Goal: Task Accomplishment & Management: Manage account settings

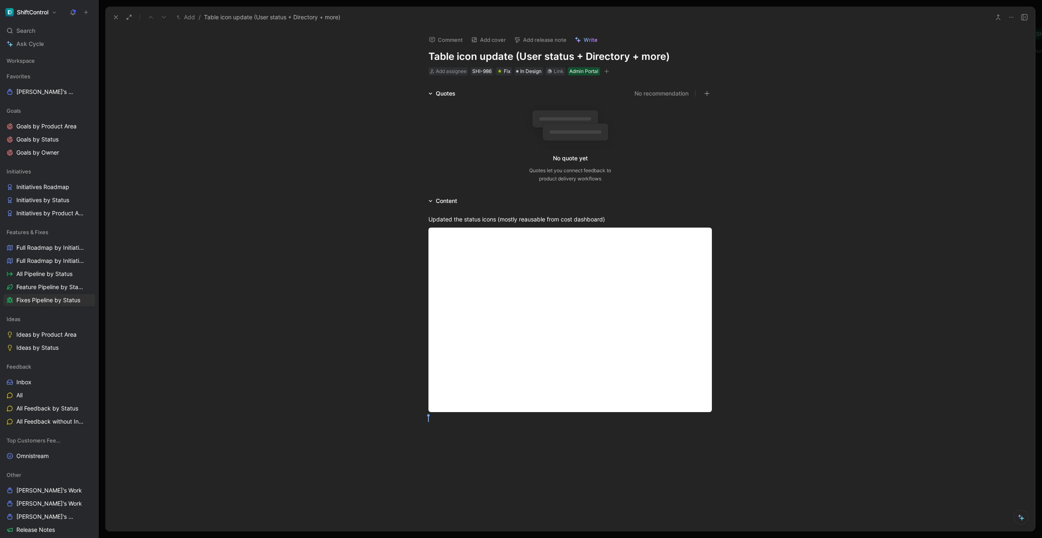
click at [379, 140] on div "Quotes No recommendation No quote yet Quotes let you connect feedback to produc…" at bounding box center [570, 137] width 930 height 98
click at [607, 70] on icon "button" at bounding box center [606, 71] width 0 height 5
click at [531, 70] on span "In Design" at bounding box center [530, 71] width 21 height 8
click at [447, 75] on div "Add assignee" at bounding box center [451, 71] width 31 height 8
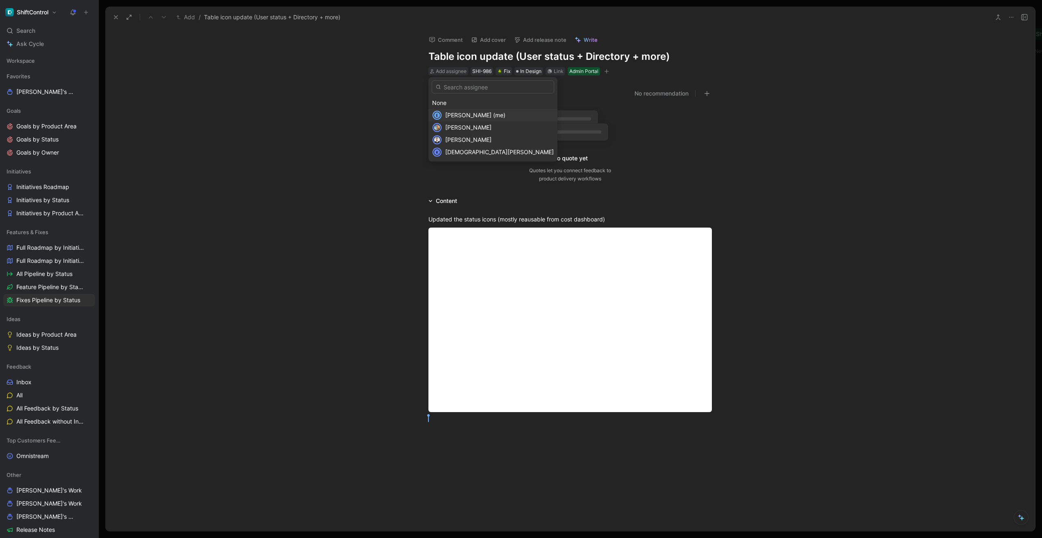
click at [452, 110] on div "[PERSON_NAME] (me)" at bounding box center [499, 115] width 109 height 10
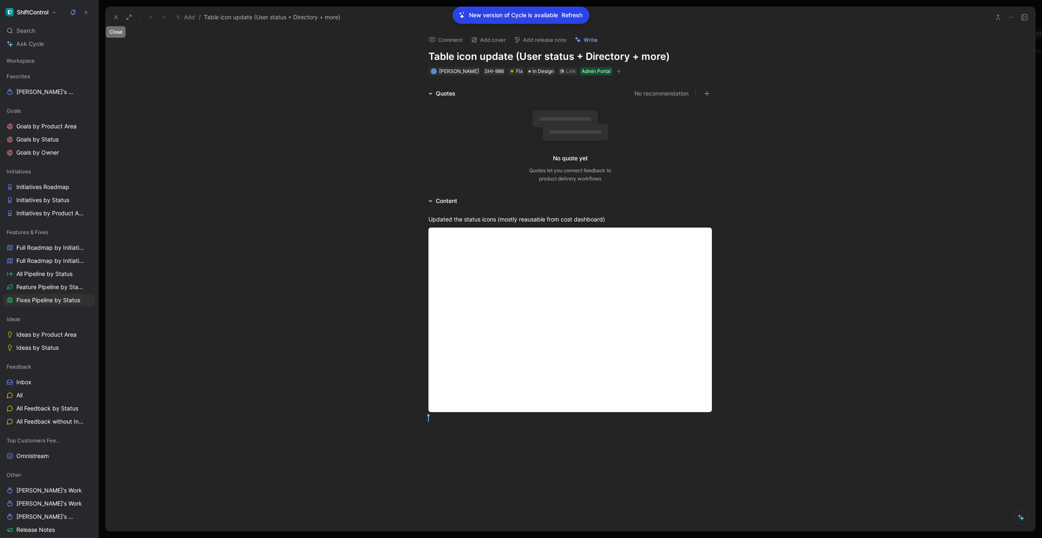
click at [119, 18] on button at bounding box center [115, 16] width 11 height 11
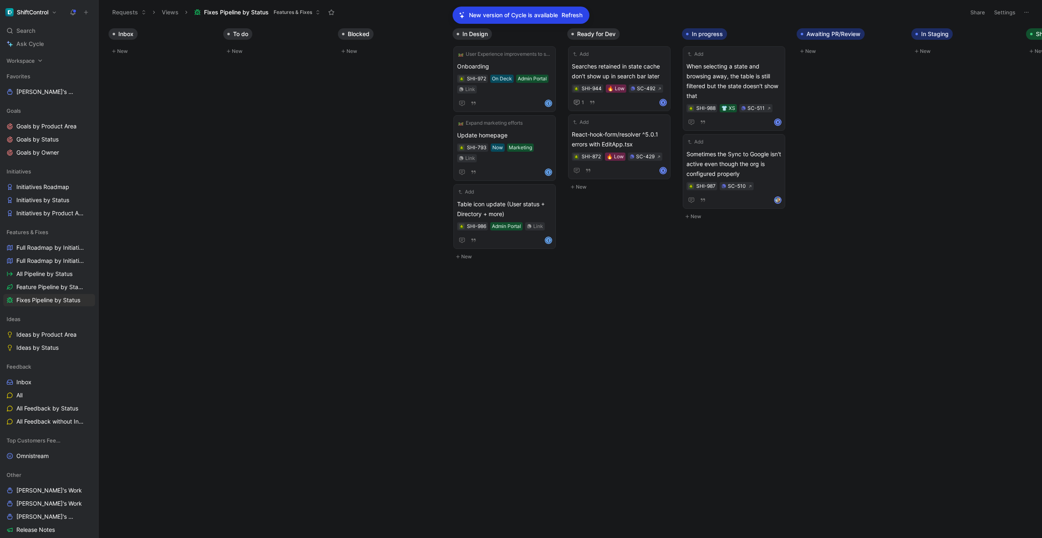
click at [35, 58] on div "Workspace" at bounding box center [49, 60] width 92 height 12
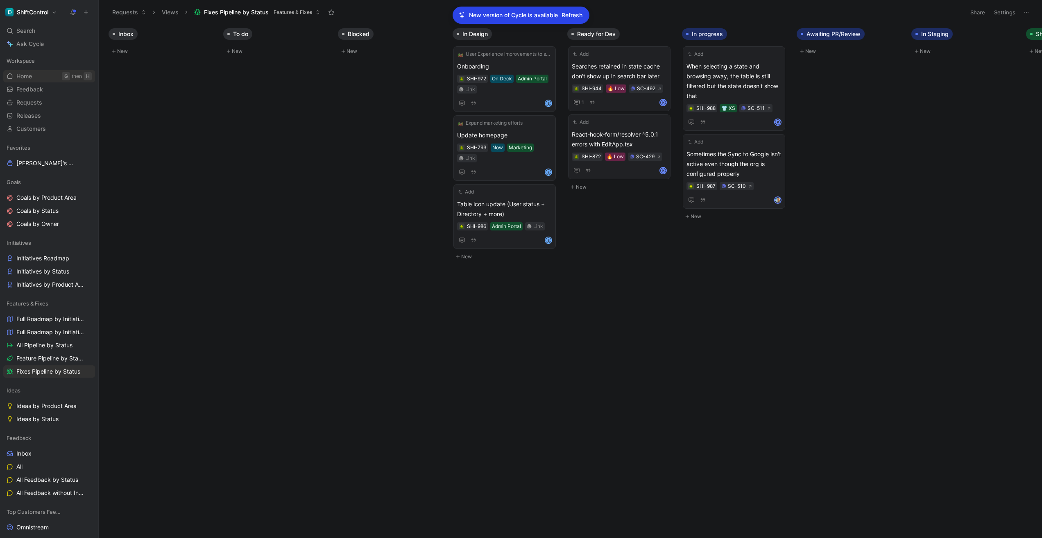
click at [32, 78] on span "Home" at bounding box center [24, 76] width 16 height 8
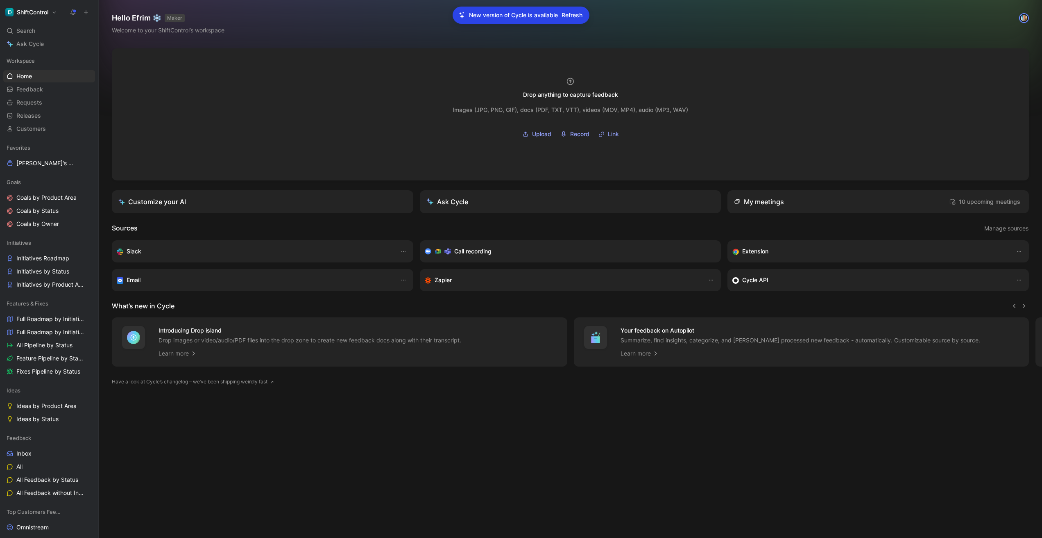
click at [514, 13] on p "New version of Cycle is available" at bounding box center [513, 15] width 89 height 10
click at [570, 14] on span "Refresh" at bounding box center [572, 15] width 21 height 10
